Goal: Find specific page/section: Find specific page/section

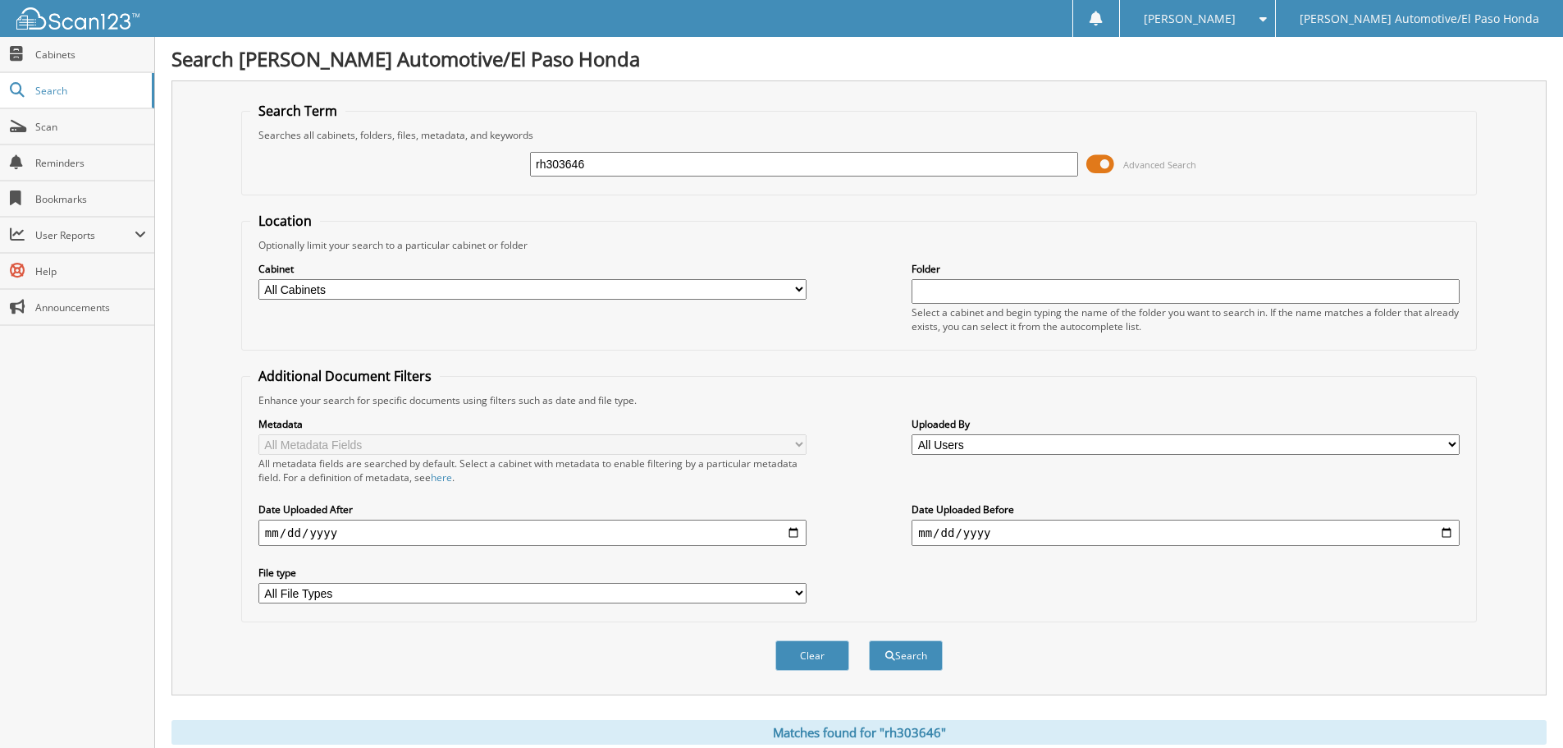
click at [743, 157] on input "rh303646" at bounding box center [804, 164] width 548 height 25
type input "r"
click at [734, 100] on div "Search Term Searches all cabinets, folders, files, metadata, and keywords Advan…" at bounding box center [859, 387] width 1375 height 615
click at [85, 126] on span "Scan" at bounding box center [90, 127] width 111 height 14
